Goal: Check status: Check status

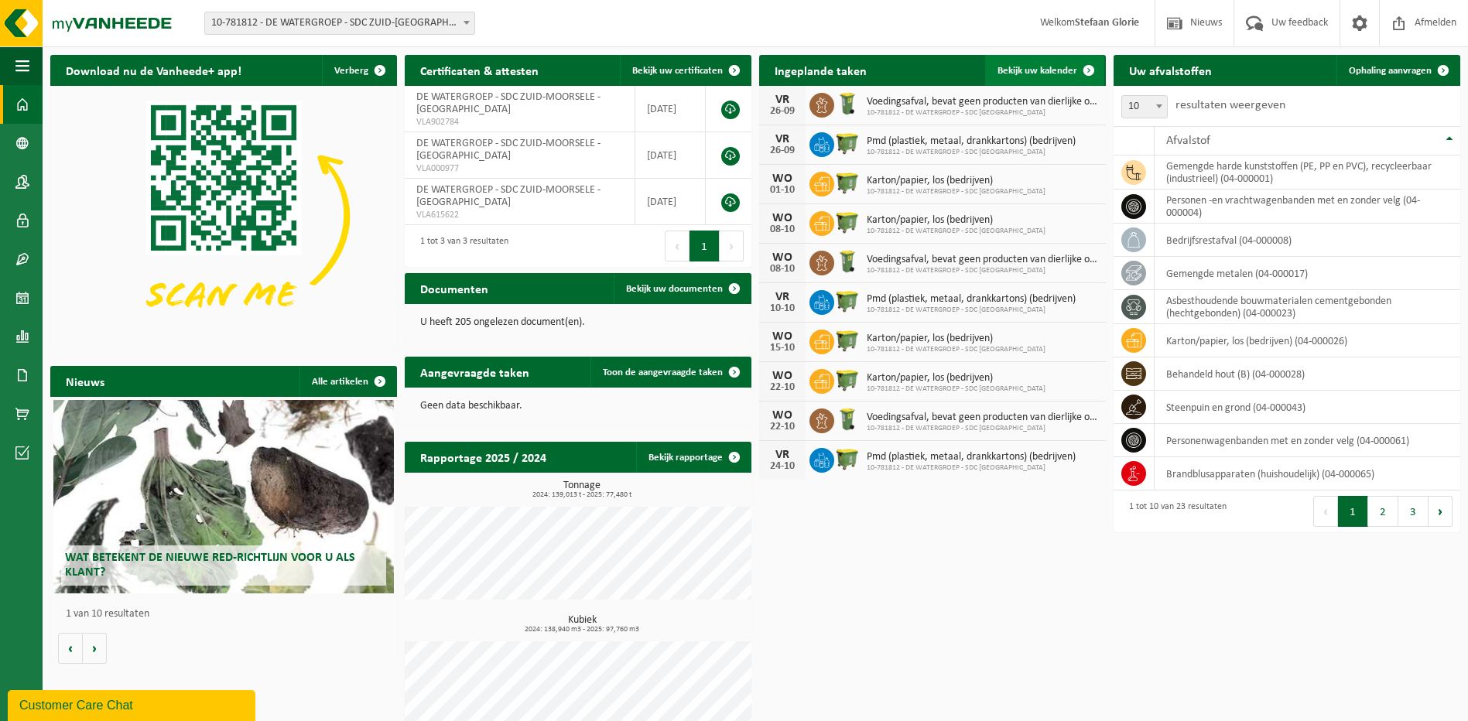
click at [1034, 67] on span "Bekijk uw kalender" at bounding box center [1037, 71] width 80 height 10
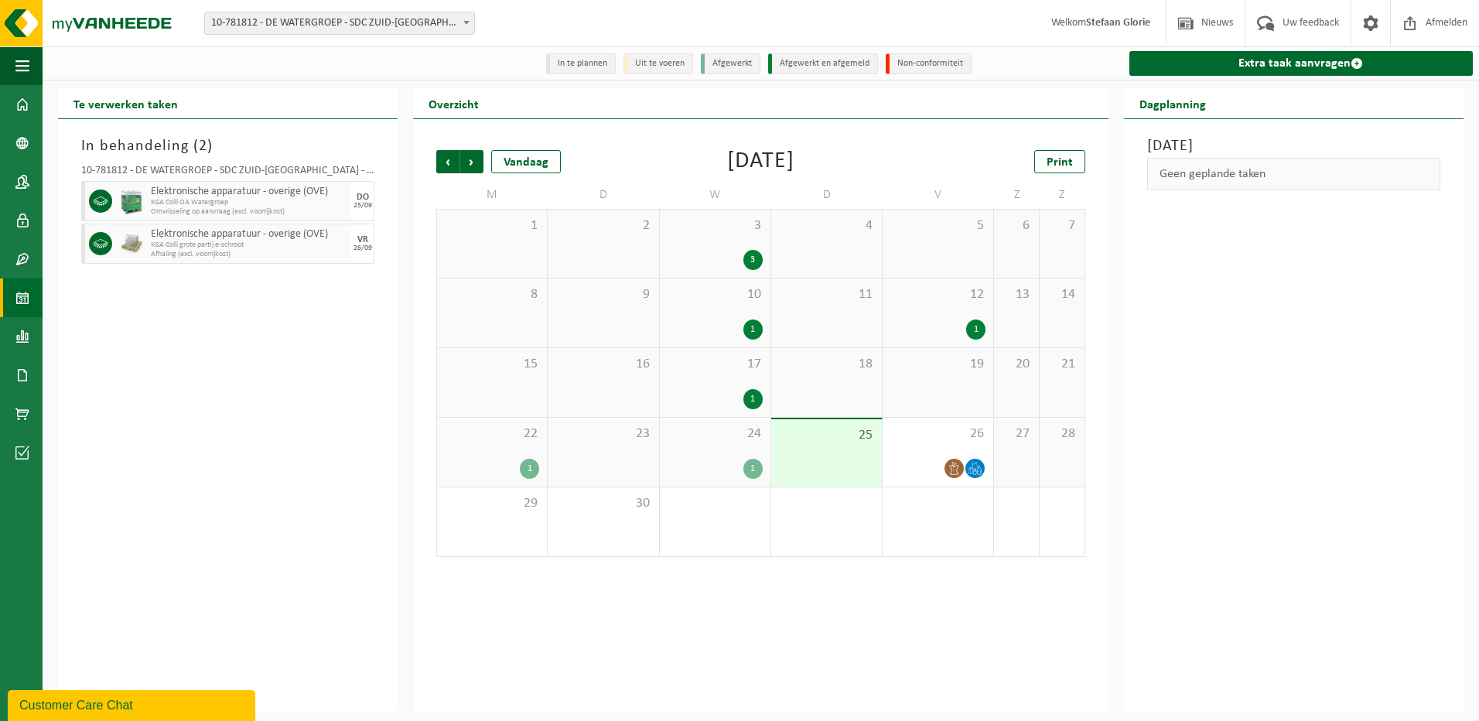
click at [748, 471] on div "1" at bounding box center [752, 469] width 19 height 20
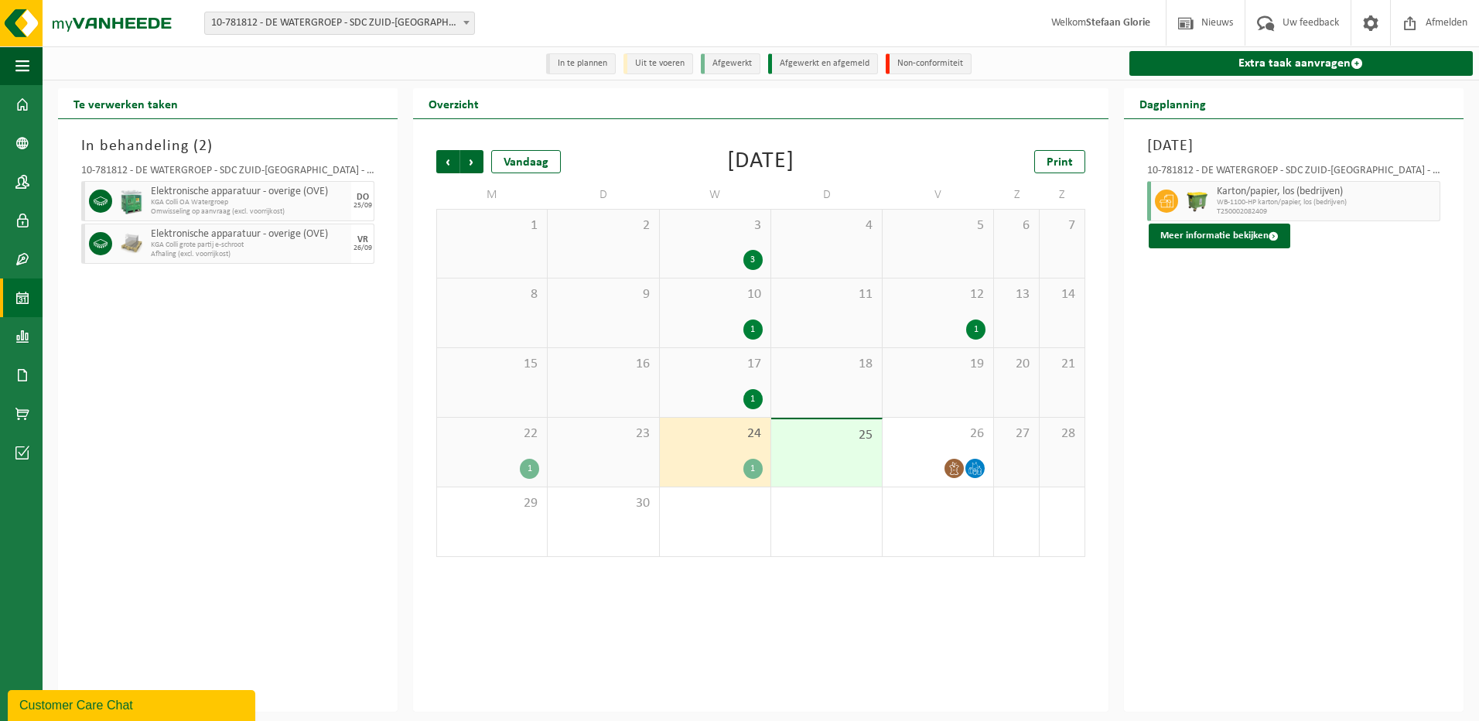
click at [712, 483] on div "24 1" at bounding box center [715, 452] width 111 height 69
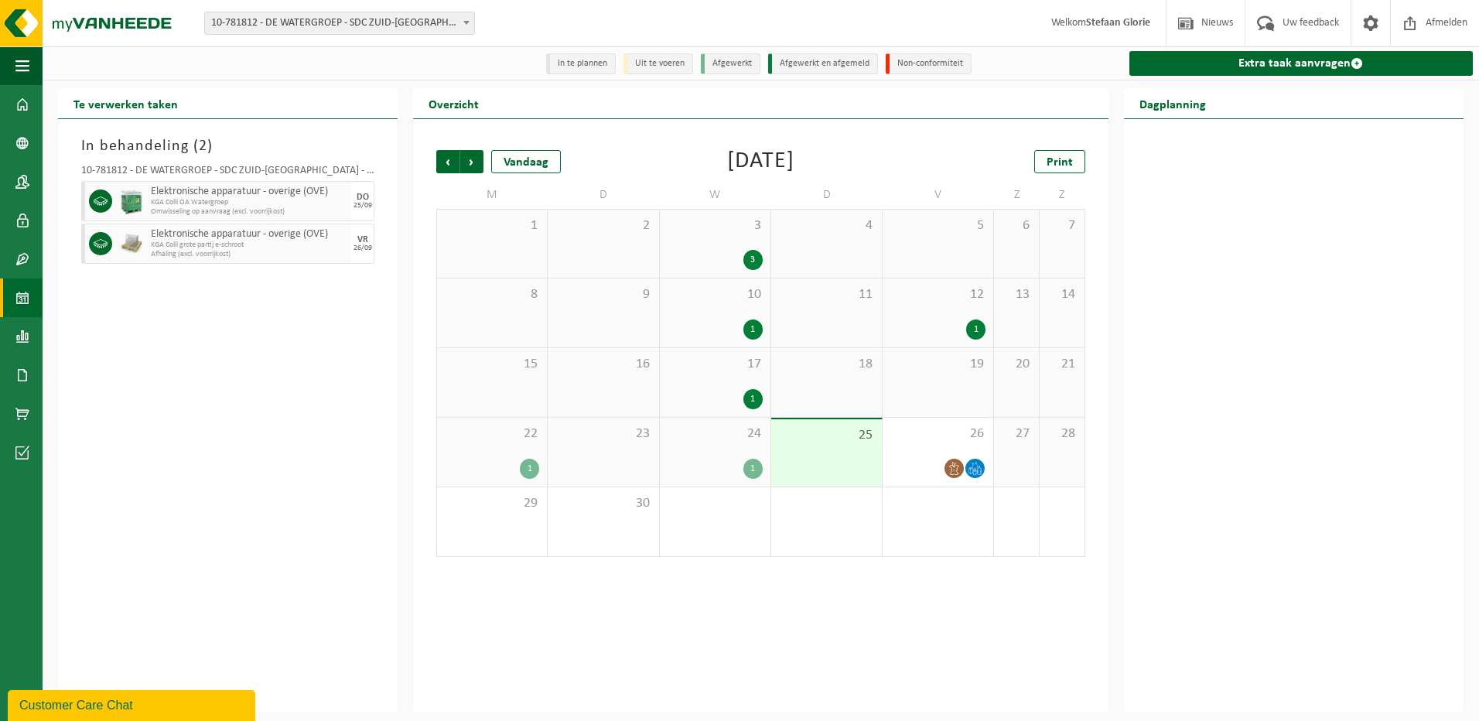
click at [758, 396] on div "1" at bounding box center [752, 399] width 19 height 20
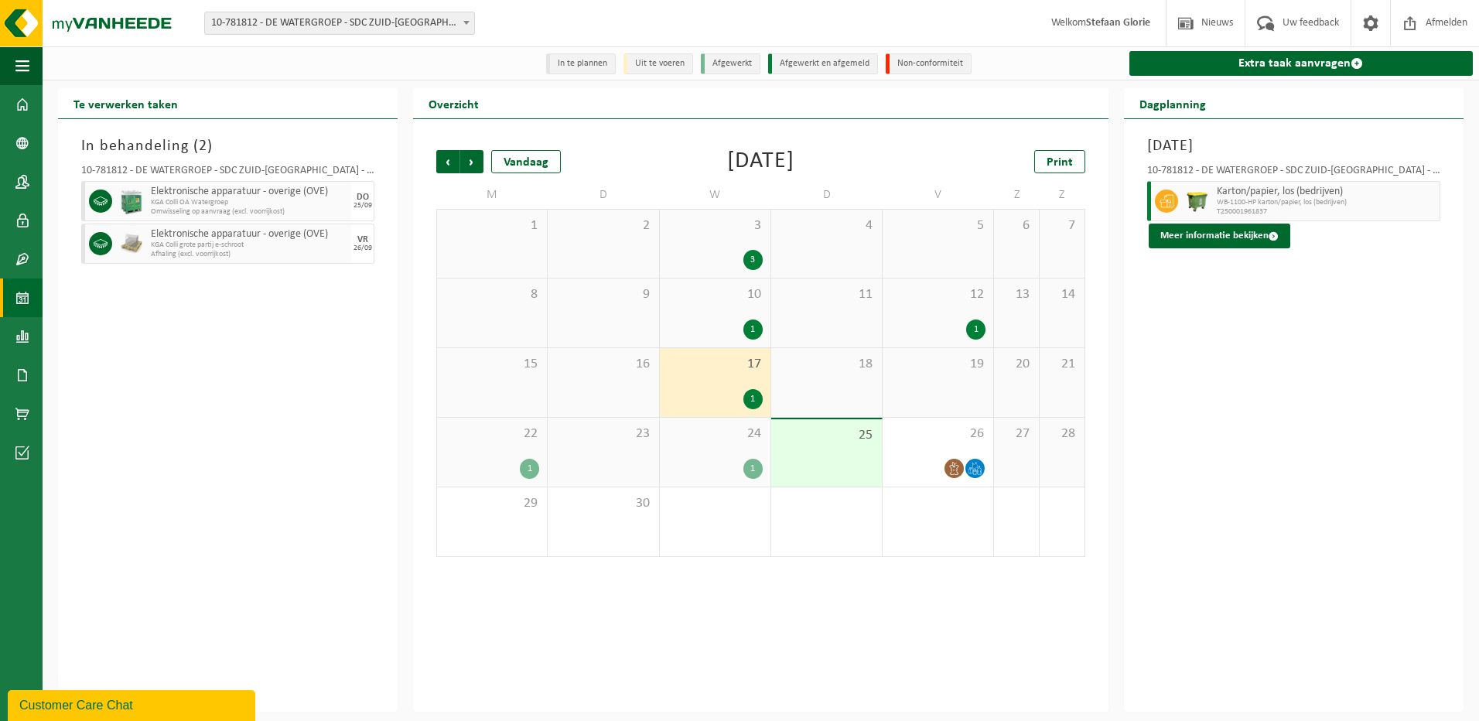
click at [754, 465] on div "1" at bounding box center [752, 469] width 19 height 20
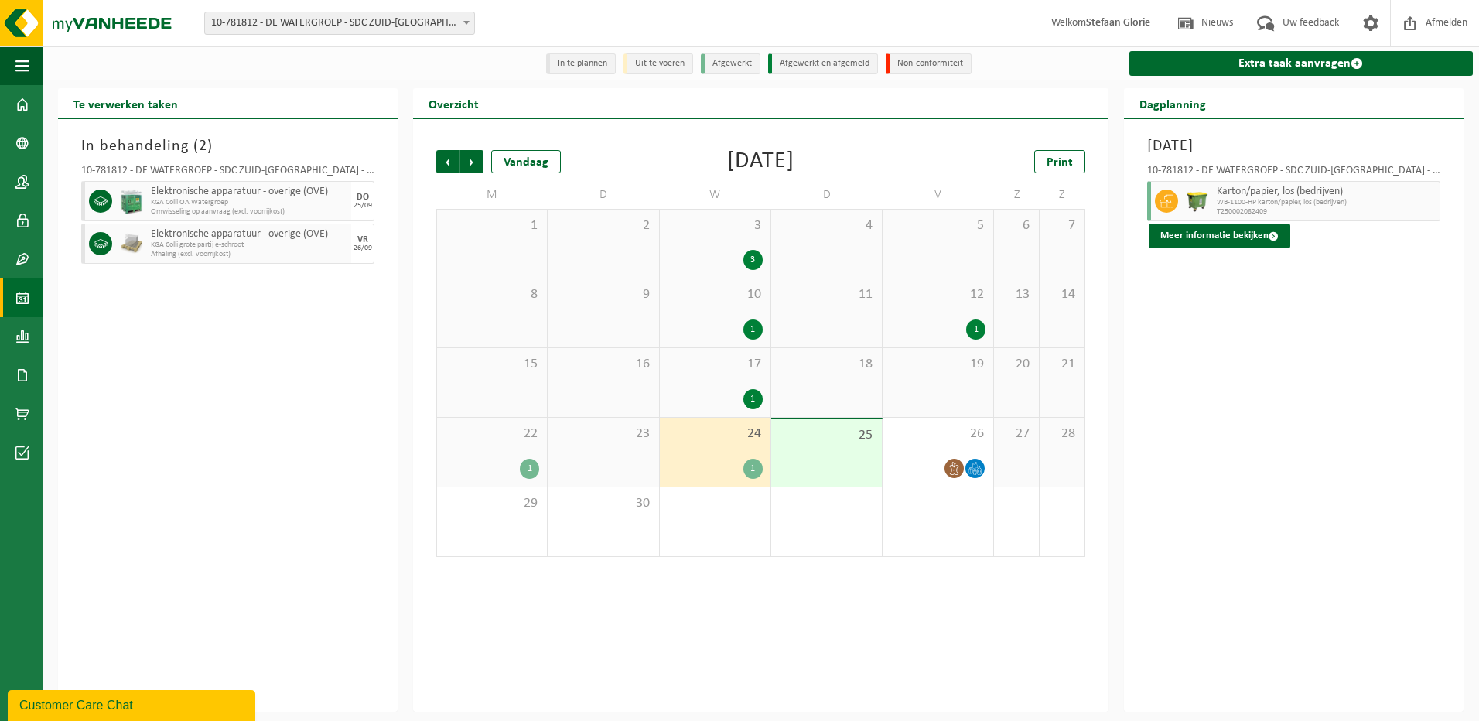
click at [529, 471] on div "1" at bounding box center [529, 469] width 19 height 20
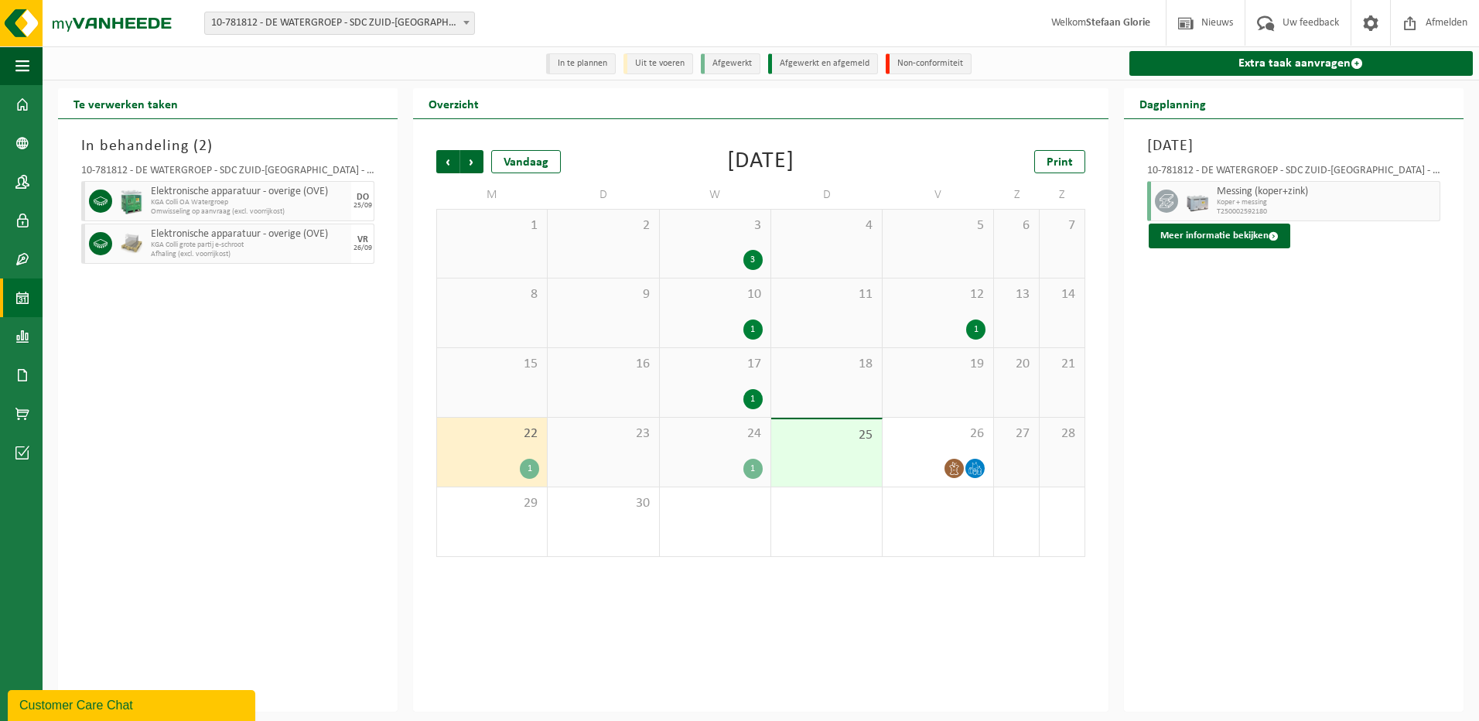
click at [704, 471] on div "1" at bounding box center [715, 469] width 95 height 20
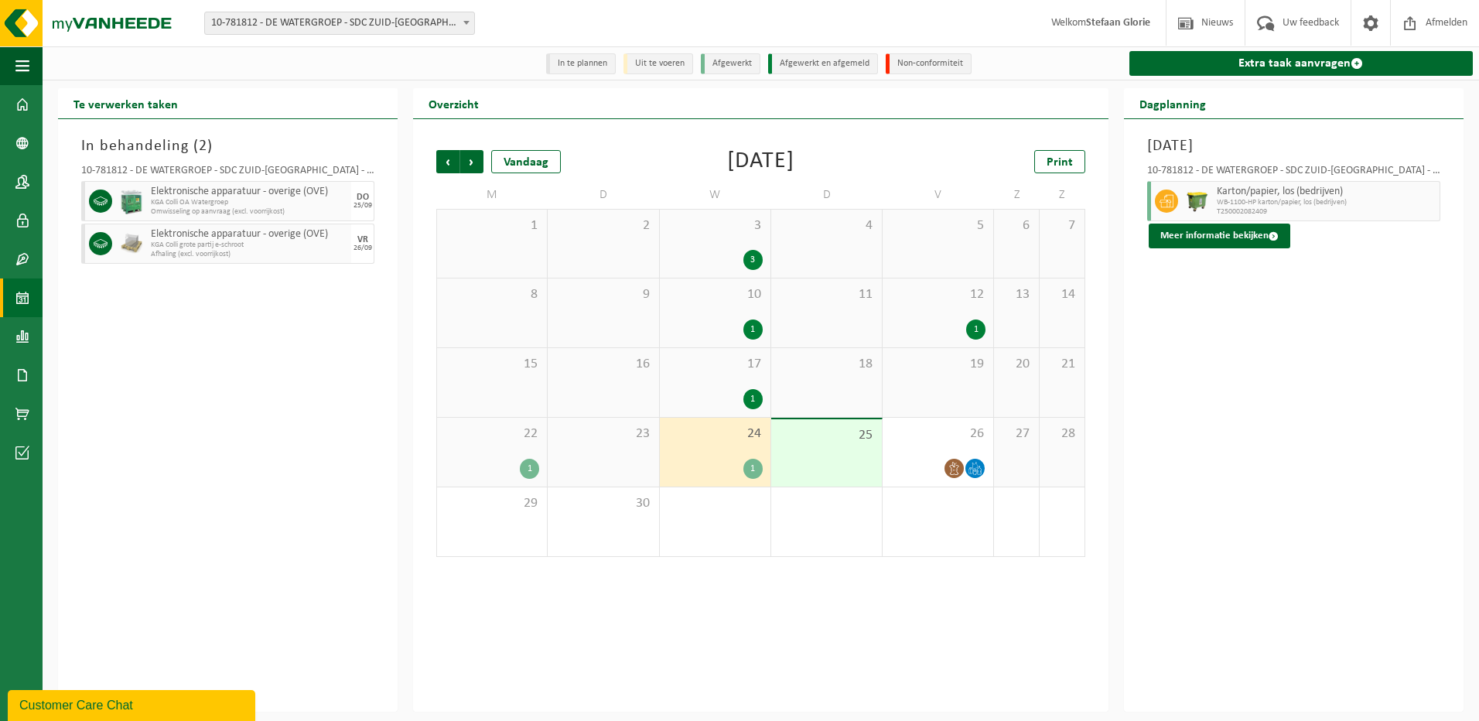
click at [832, 471] on div "25" at bounding box center [826, 452] width 111 height 67
